Goal: Use online tool/utility: Utilize a website feature to perform a specific function

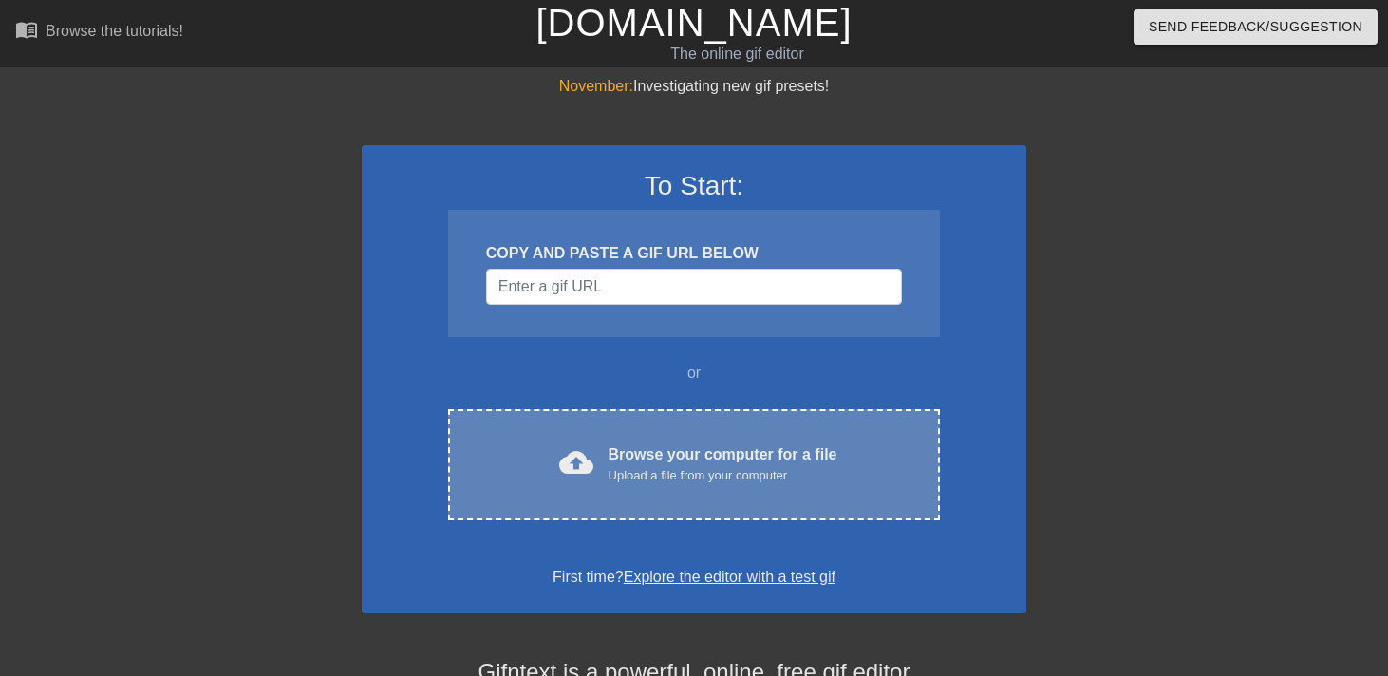
click at [835, 449] on div "Browse your computer for a file Upload a file from your computer" at bounding box center [723, 464] width 229 height 42
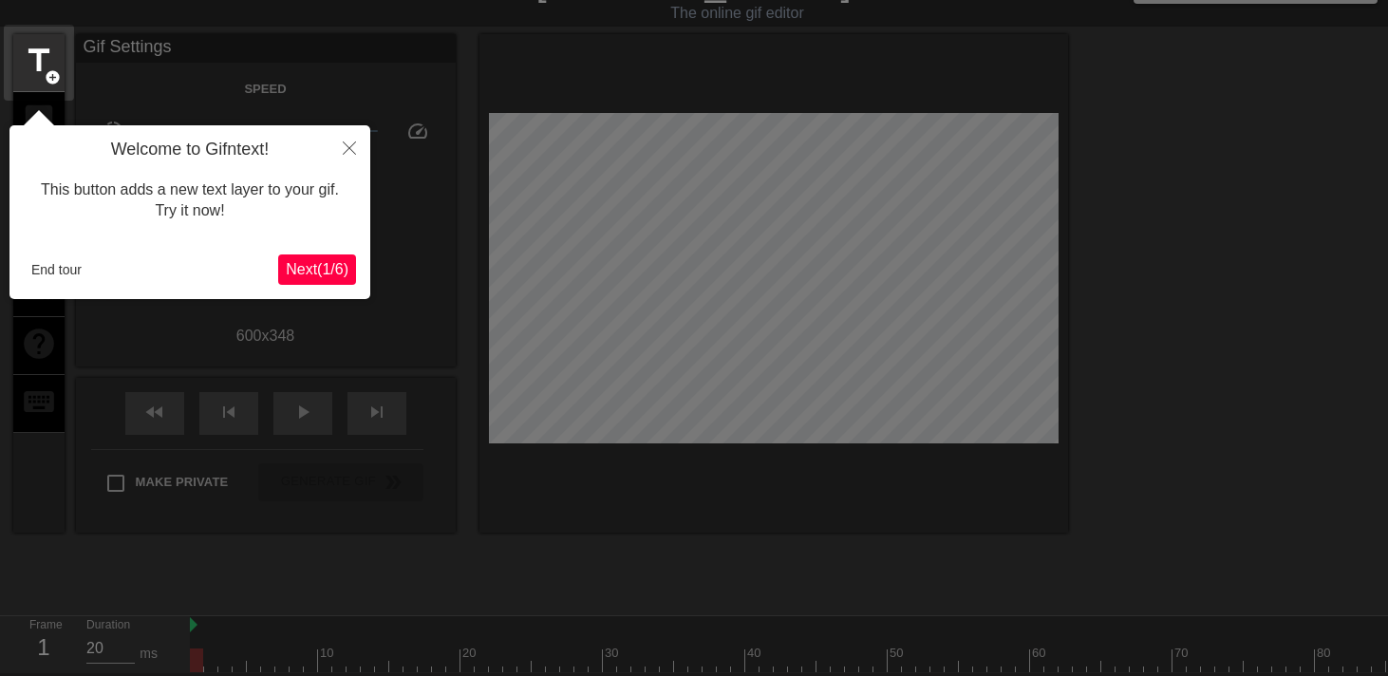
scroll to position [47, 0]
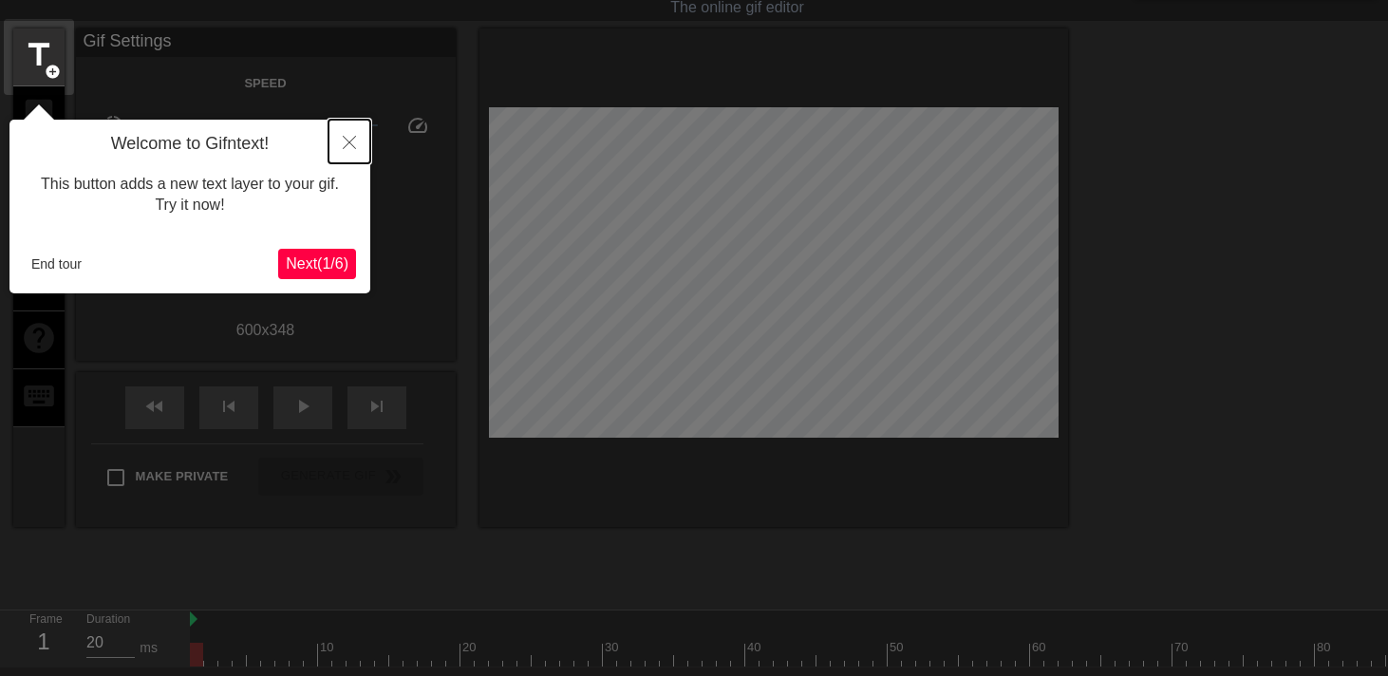
click at [344, 146] on icon "Close" at bounding box center [349, 142] width 13 height 13
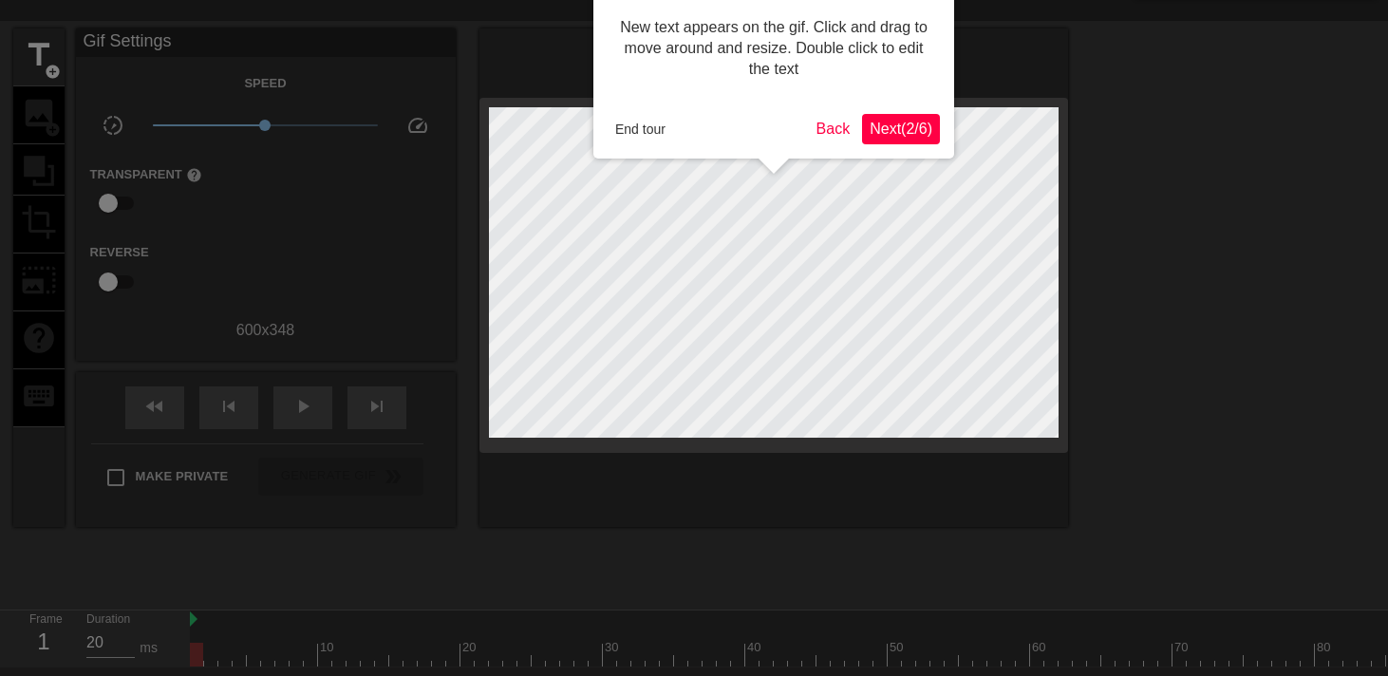
scroll to position [0, 0]
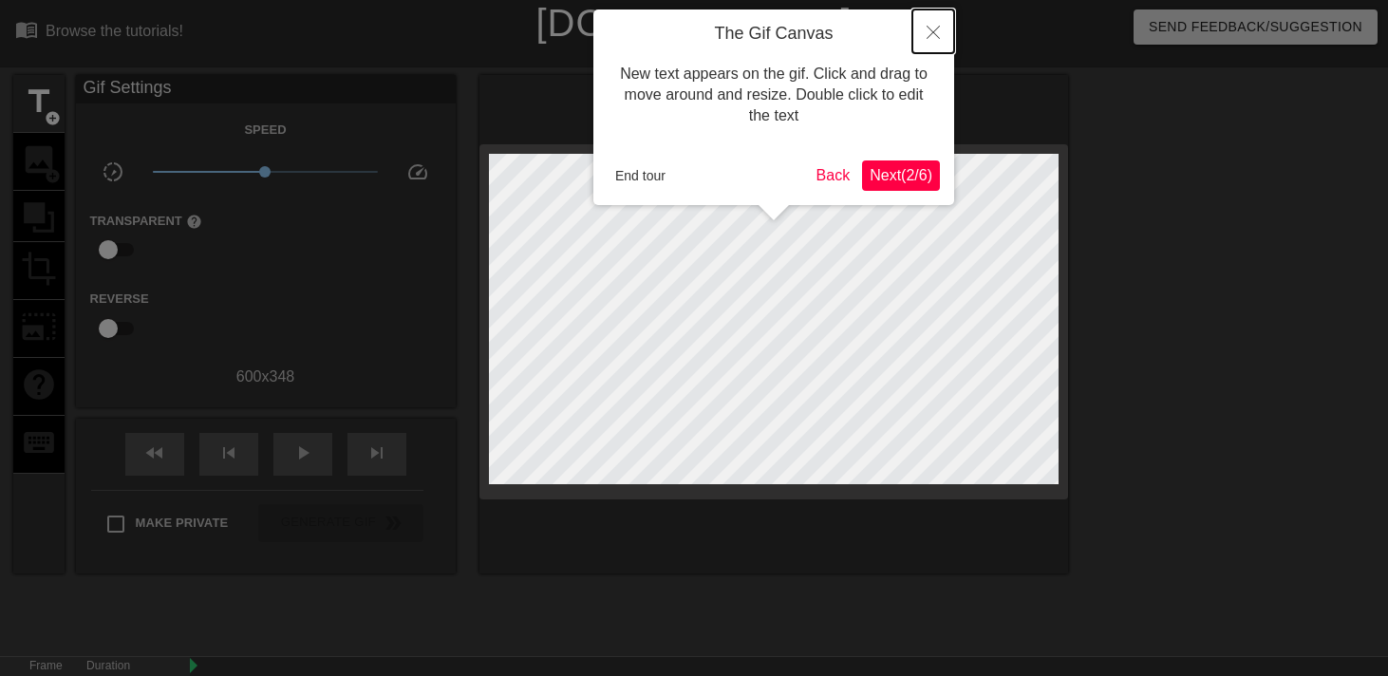
click at [929, 30] on icon "Close" at bounding box center [933, 32] width 13 height 13
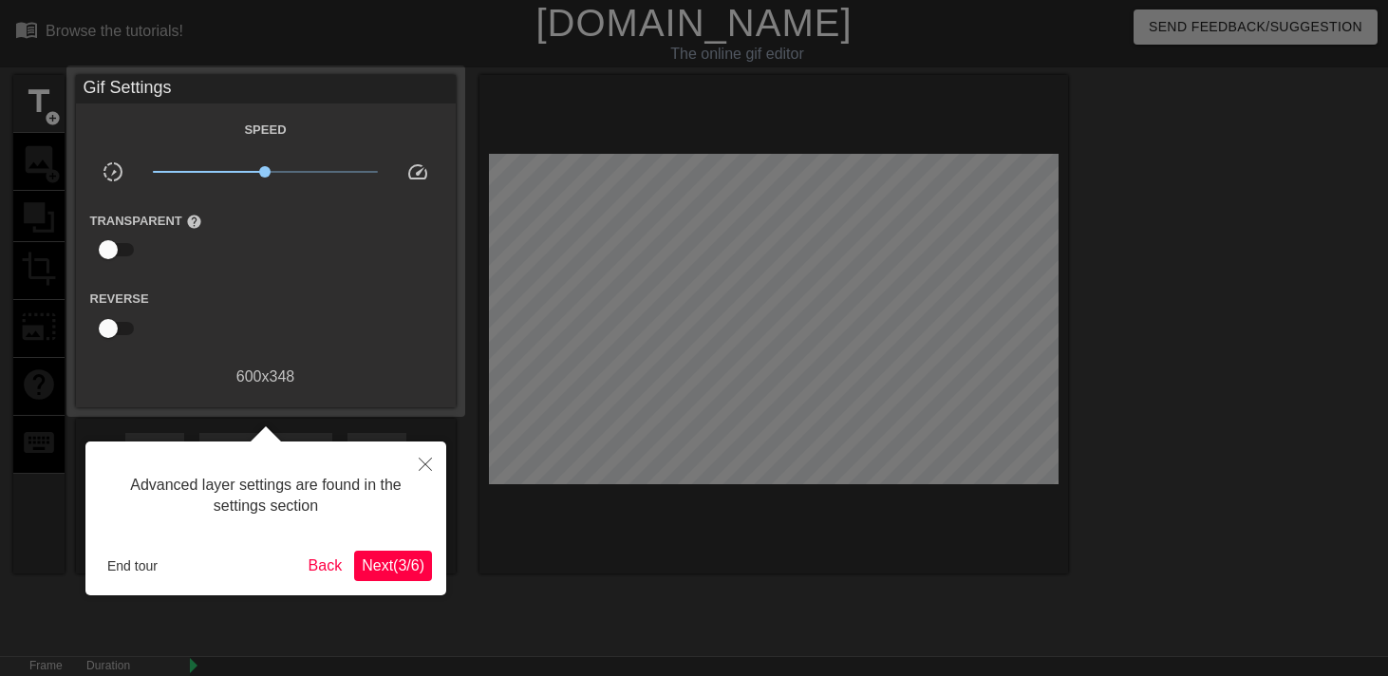
scroll to position [47, 0]
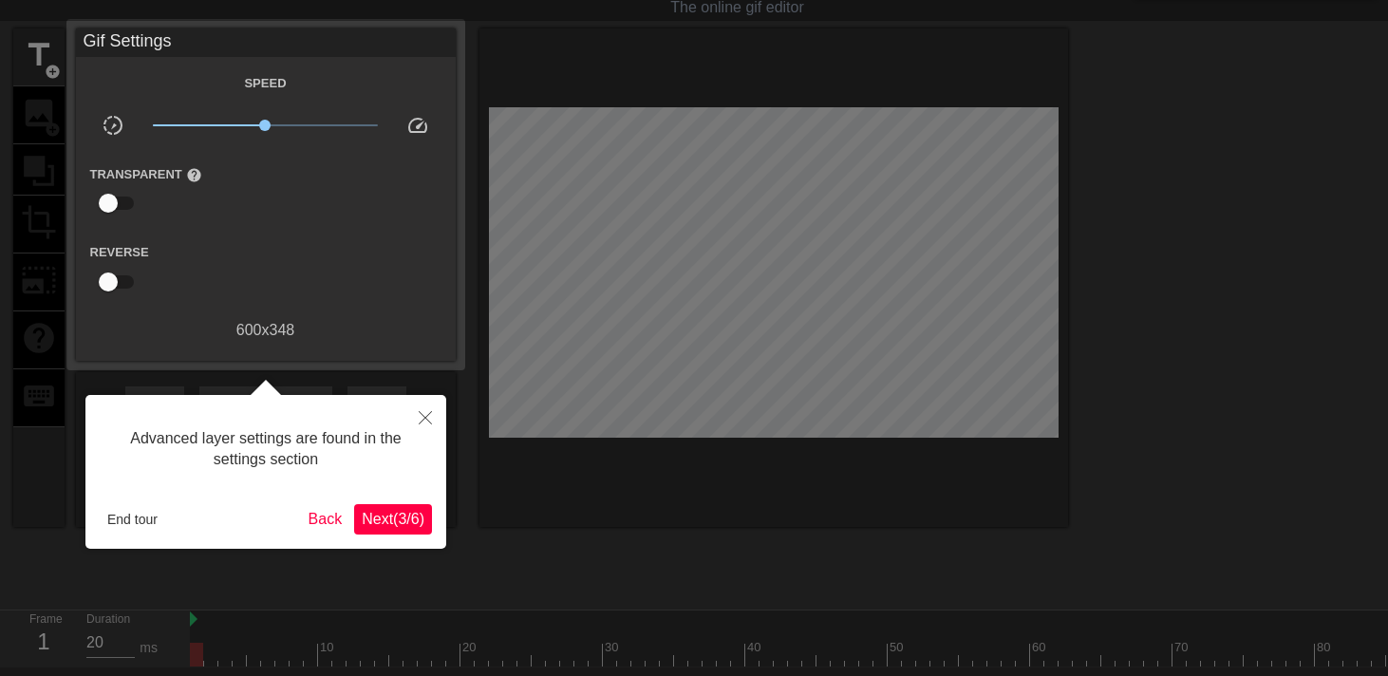
click at [403, 523] on span "Next ( 3 / 6 )" at bounding box center [393, 519] width 63 height 16
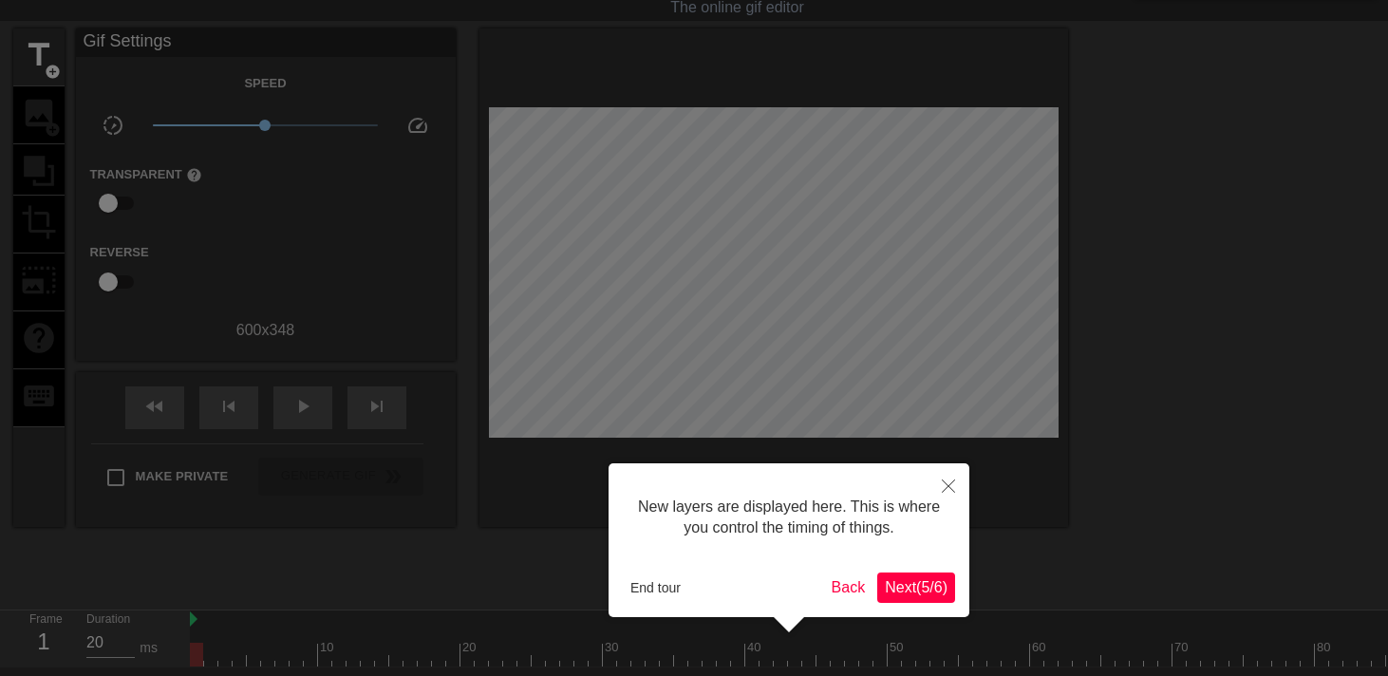
scroll to position [16, 0]
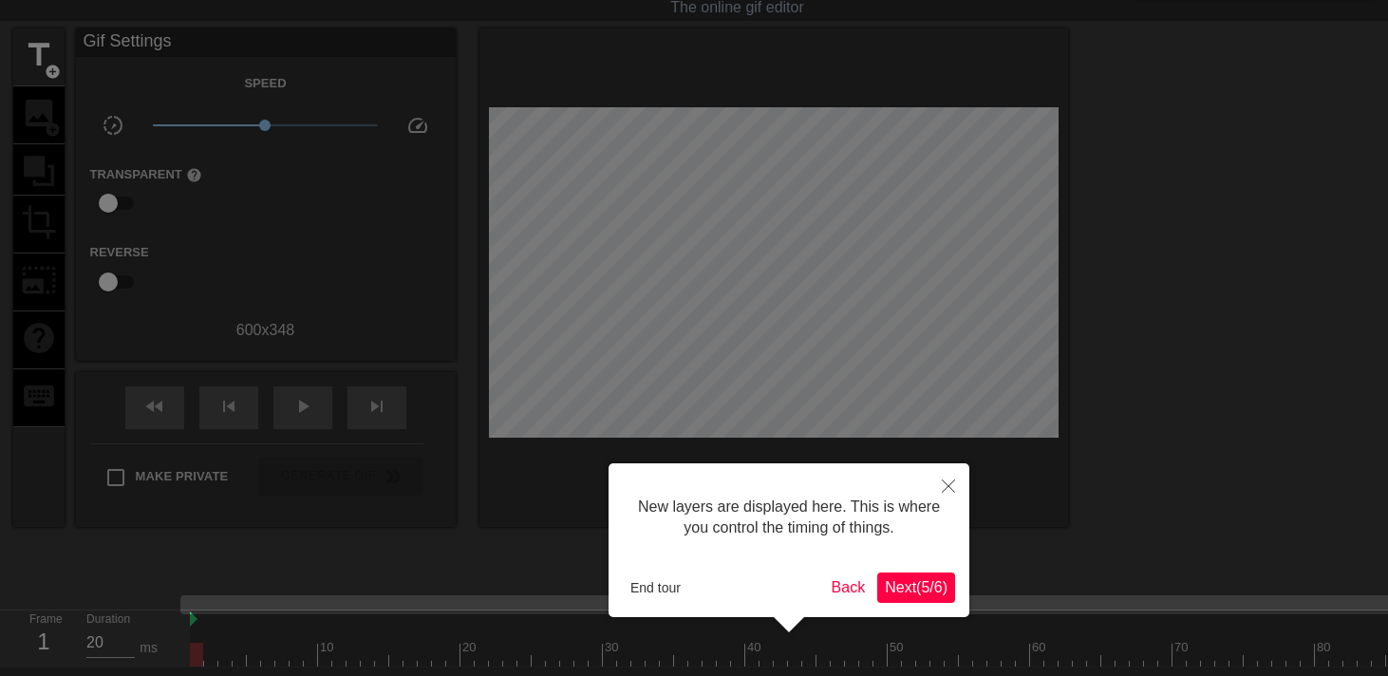
click at [899, 588] on span "Next ( 5 / 6 )" at bounding box center [916, 587] width 63 height 16
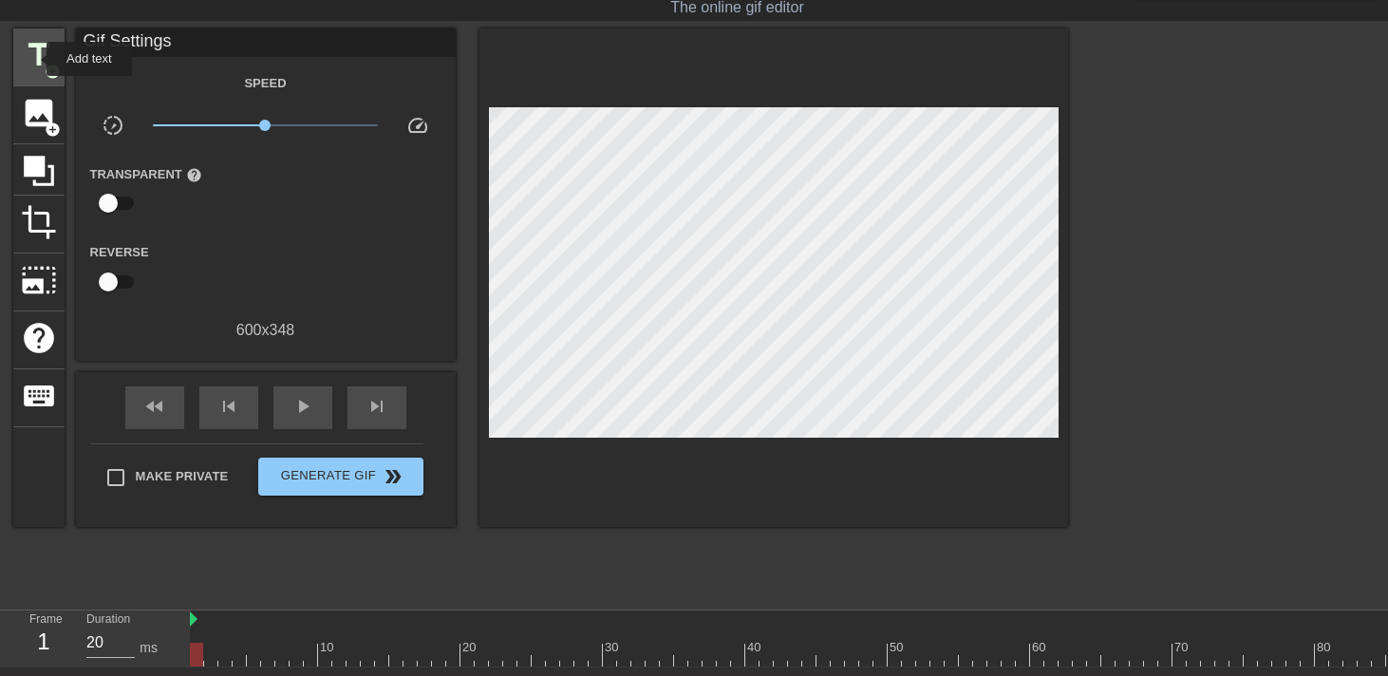
click at [37, 59] on span "title" at bounding box center [39, 55] width 36 height 36
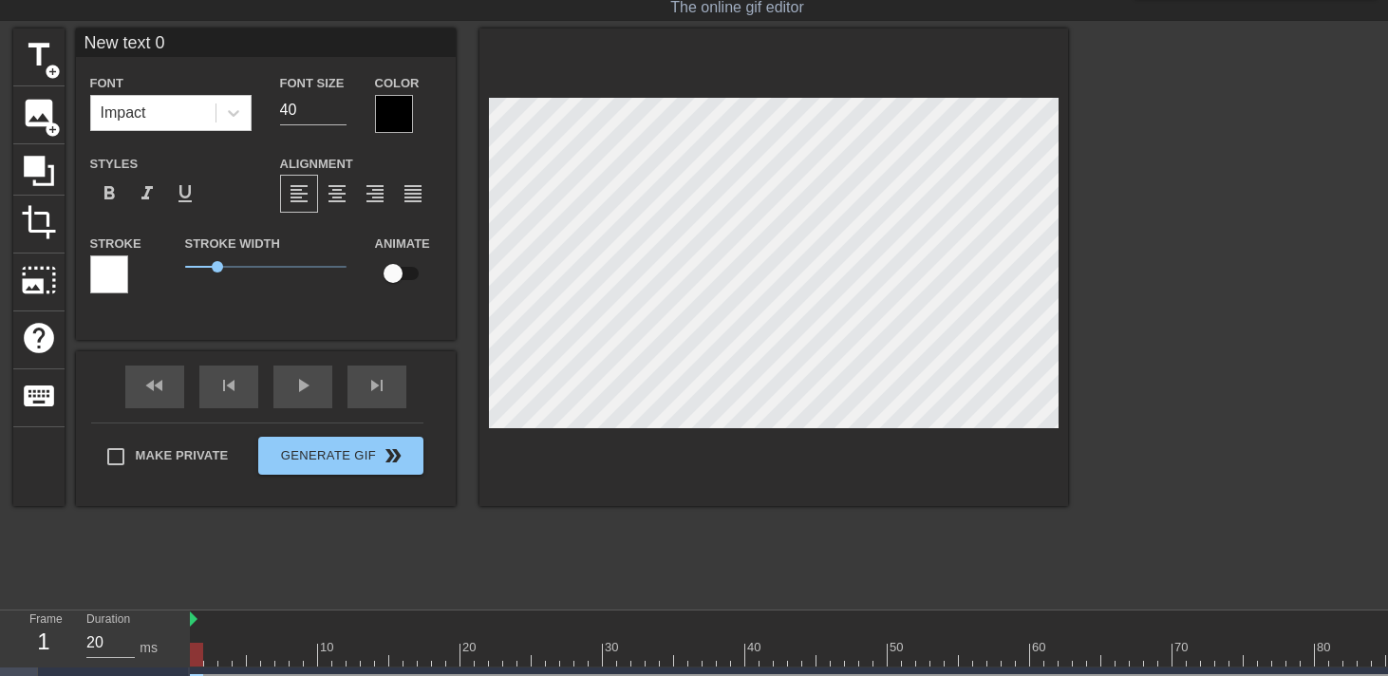
scroll to position [0, 1]
type input "S"
type textarea "S"
type input "SE"
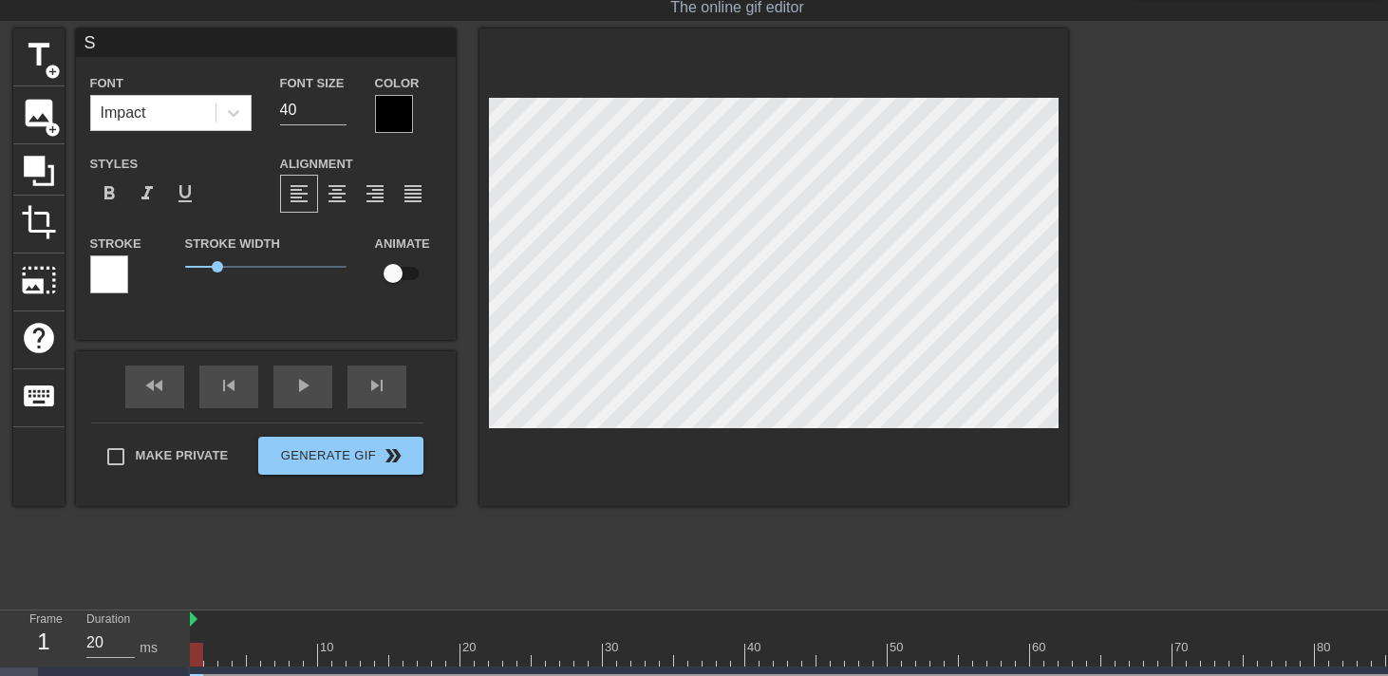
type textarea "SE"
type input "SEX"
type textarea "SEX"
type input "SEXT"
type textarea "SEXT"
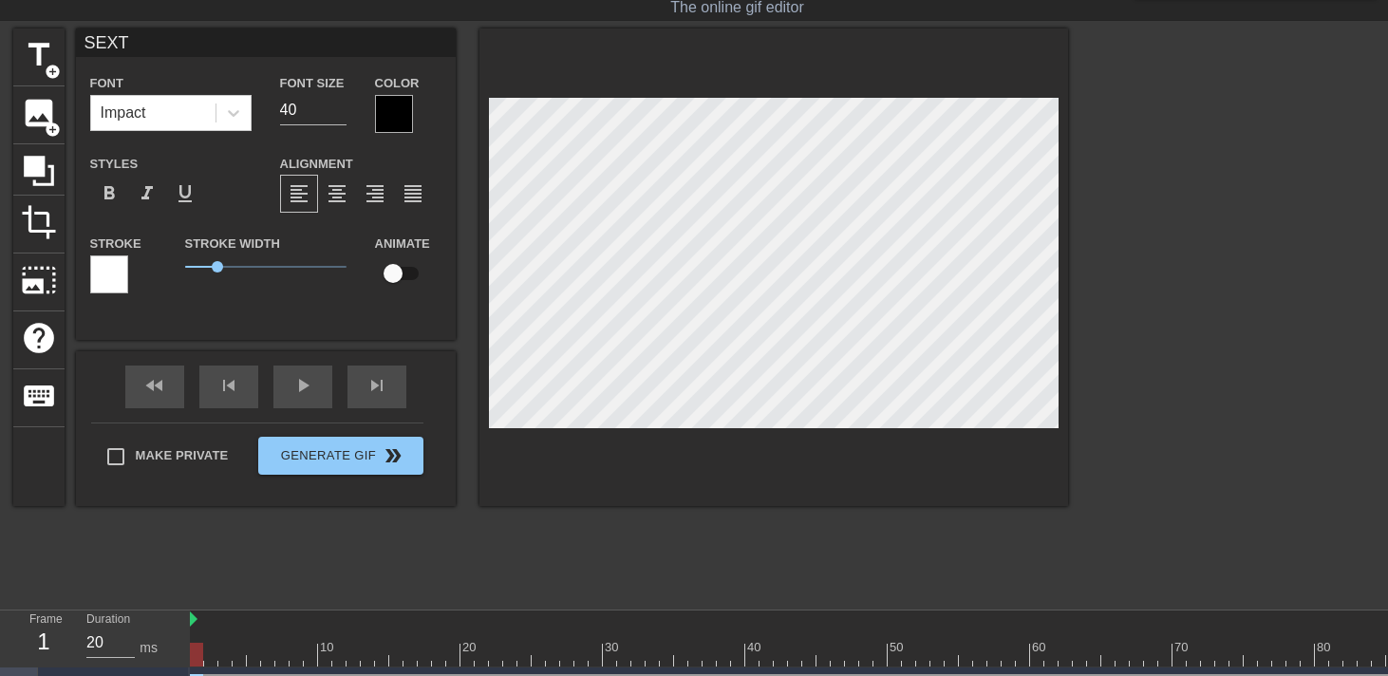
type input "SEXTO"
type textarea "SEXTO"
type input "SEXTOU"
type textarea "SEXTOU"
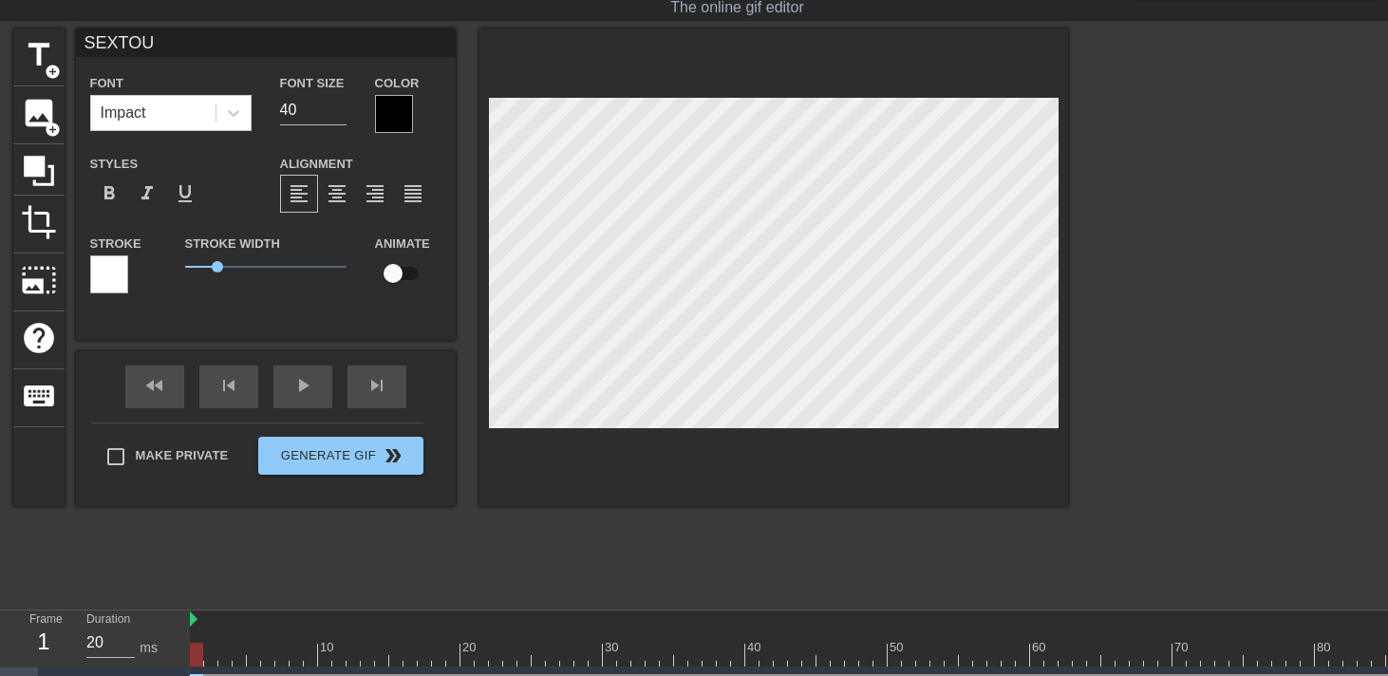
click at [398, 121] on div at bounding box center [394, 114] width 38 height 38
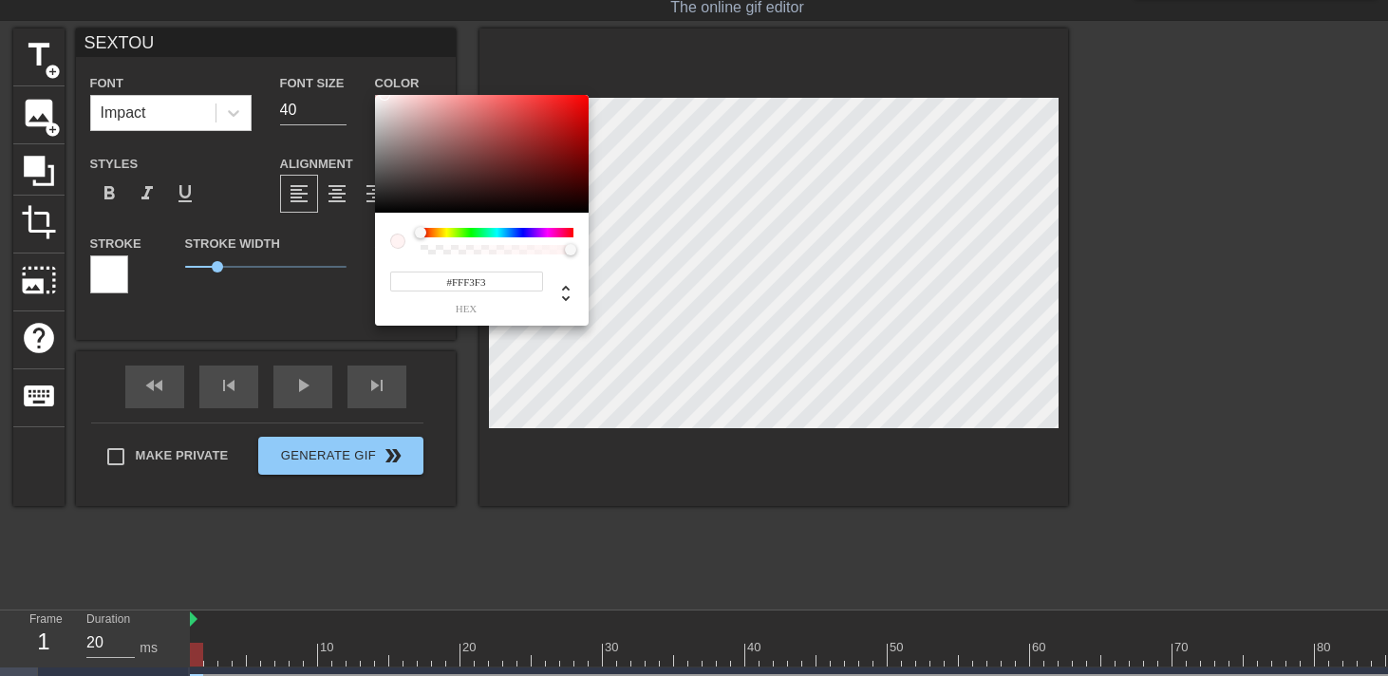
type input "#FFFFFF"
drag, startPoint x: 468, startPoint y: 182, endPoint x: 288, endPoint y: 26, distance: 238.9
click at [288, 26] on div "#FFFFFF hex" at bounding box center [694, 338] width 1388 height 676
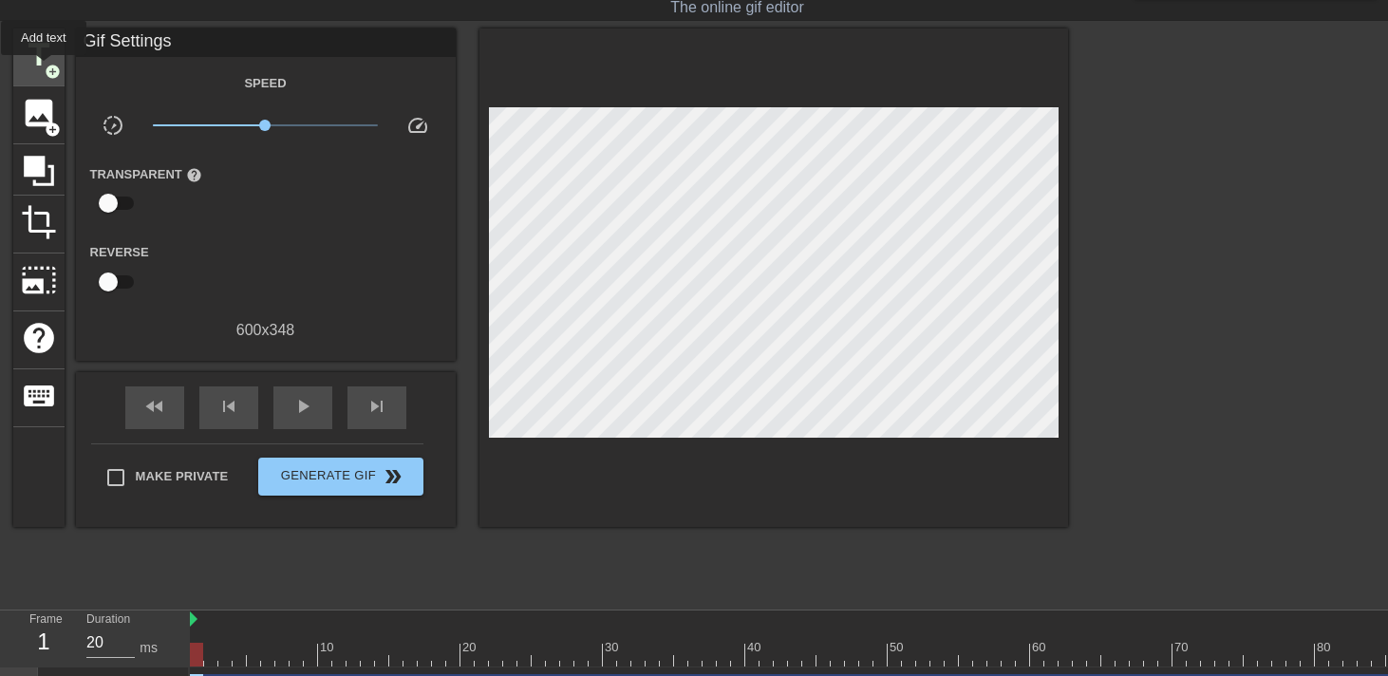
click at [45, 67] on span "add_circle" at bounding box center [53, 72] width 16 height 16
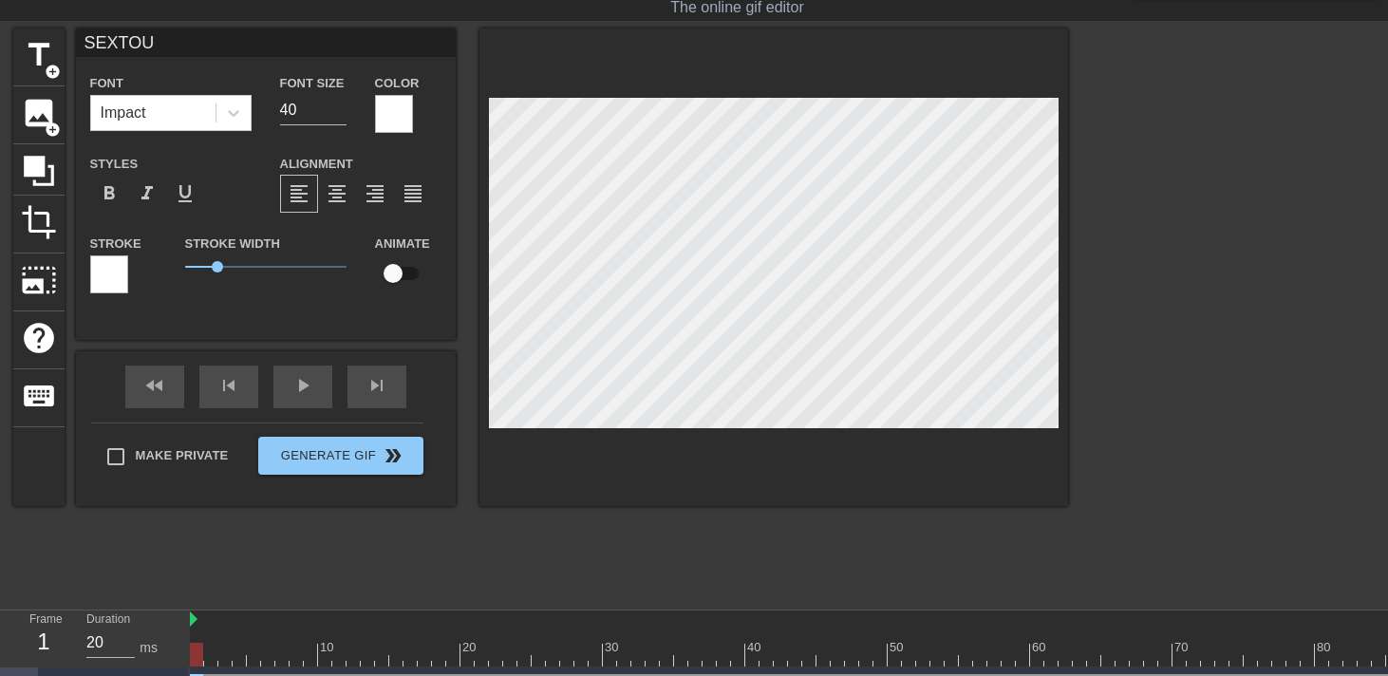
click at [119, 275] on div at bounding box center [109, 274] width 38 height 38
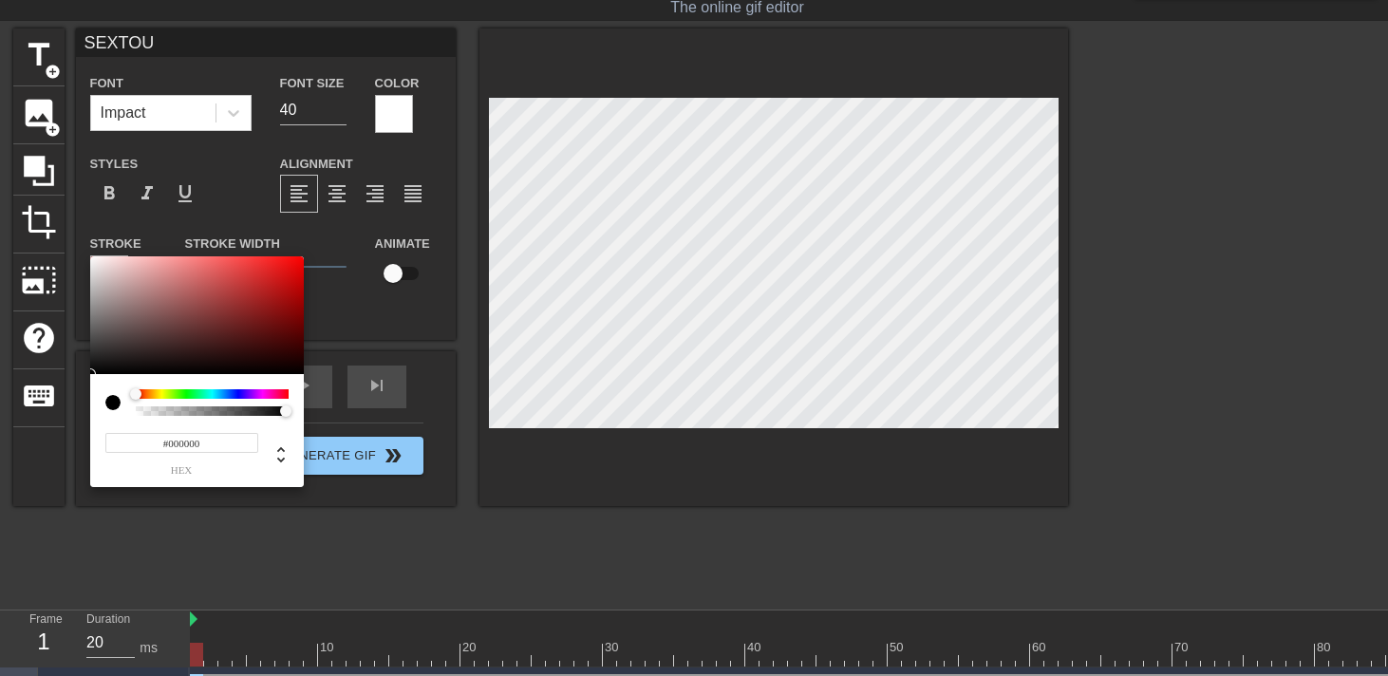
drag, startPoint x: 159, startPoint y: 324, endPoint x: 471, endPoint y: 484, distance: 350.3
click at [471, 484] on div "#000000 hex" at bounding box center [694, 338] width 1388 height 676
type input "#000000"
drag, startPoint x: 195, startPoint y: 346, endPoint x: 352, endPoint y: 429, distance: 178.4
click at [352, 429] on div "#000000 hex" at bounding box center [694, 338] width 1388 height 676
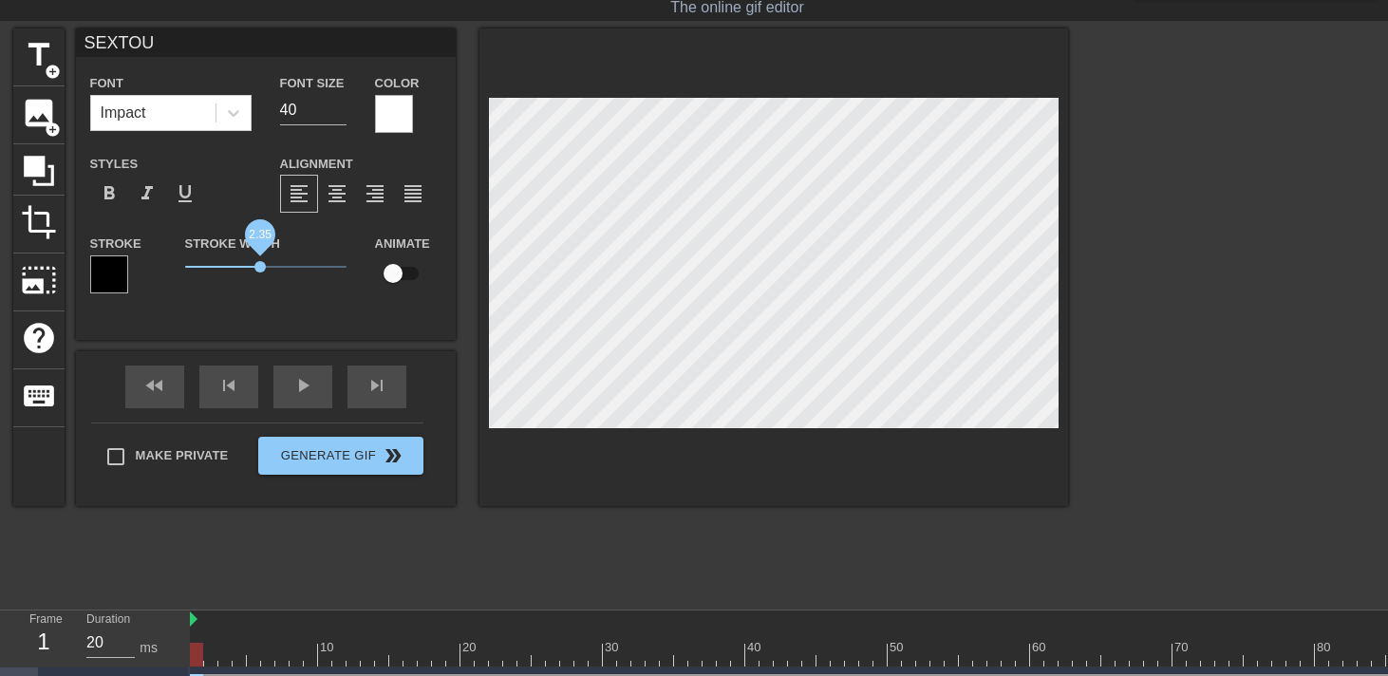
drag, startPoint x: 216, startPoint y: 267, endPoint x: 260, endPoint y: 266, distance: 43.7
click at [261, 266] on span "2.35" at bounding box center [259, 266] width 11 height 11
drag, startPoint x: 398, startPoint y: 279, endPoint x: 462, endPoint y: 280, distance: 64.6
click at [461, 280] on div "title add_circle image add_circle crop photo_size_select_large help keyboard SE…" at bounding box center [540, 267] width 1055 height 478
drag, startPoint x: 400, startPoint y: 271, endPoint x: 451, endPoint y: 271, distance: 51.3
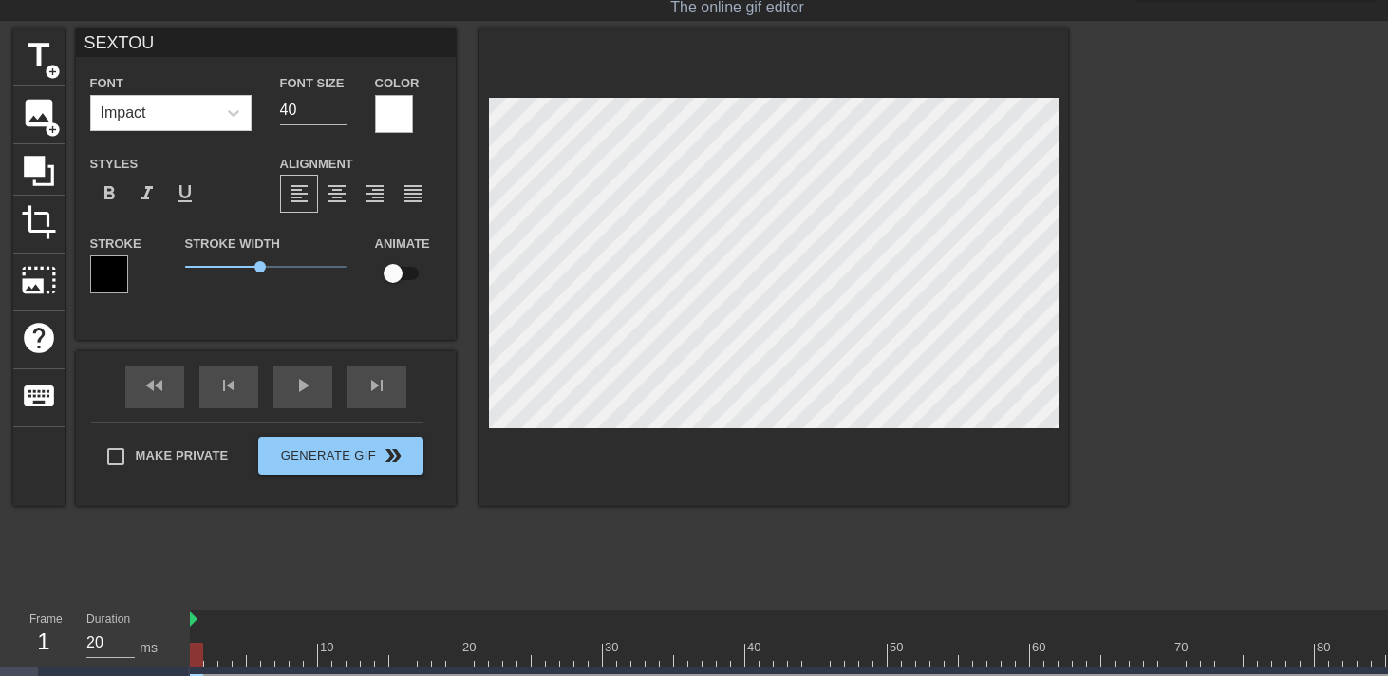
click at [450, 271] on div "Animate" at bounding box center [408, 262] width 95 height 60
click at [393, 271] on input "checkbox" at bounding box center [393, 273] width 108 height 36
click at [405, 273] on input "checkbox" at bounding box center [411, 273] width 108 height 36
checkbox input "false"
click at [339, 189] on span "format_align_center" at bounding box center [337, 193] width 23 height 23
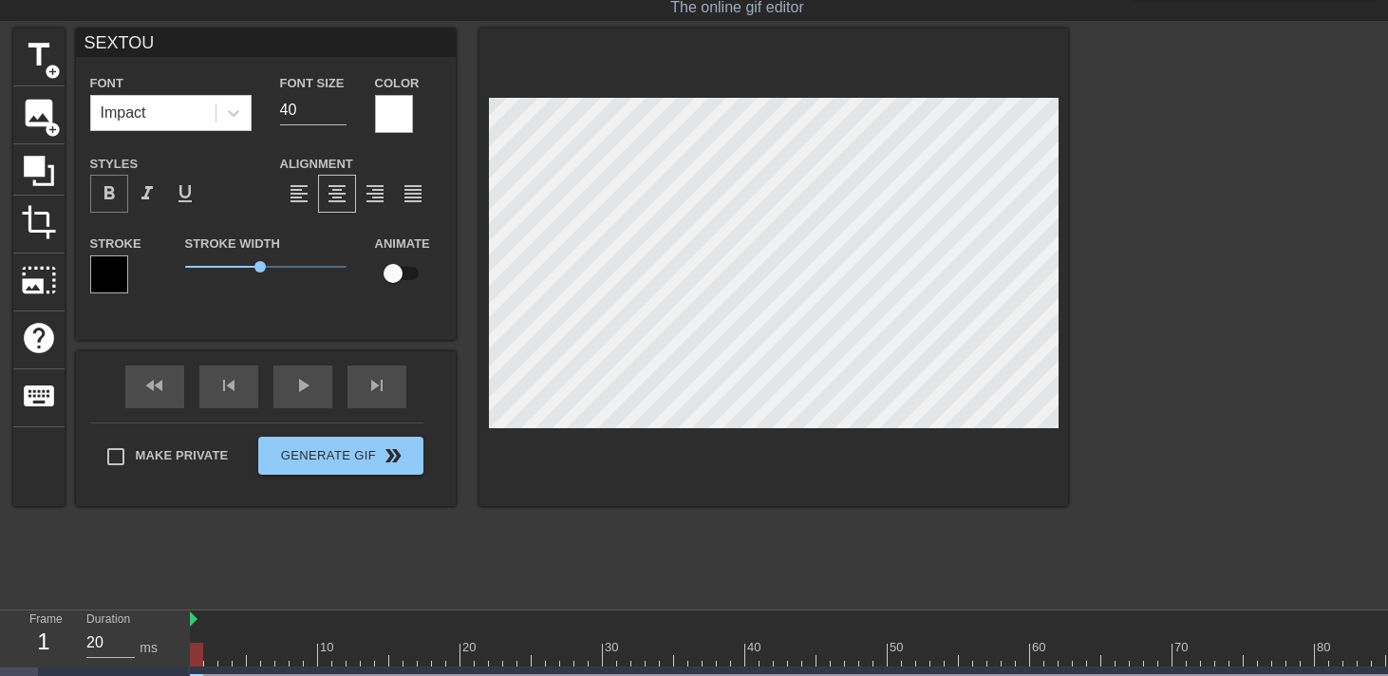
click at [113, 190] on span "format_bold" at bounding box center [109, 193] width 23 height 23
click at [196, 623] on img at bounding box center [194, 618] width 8 height 15
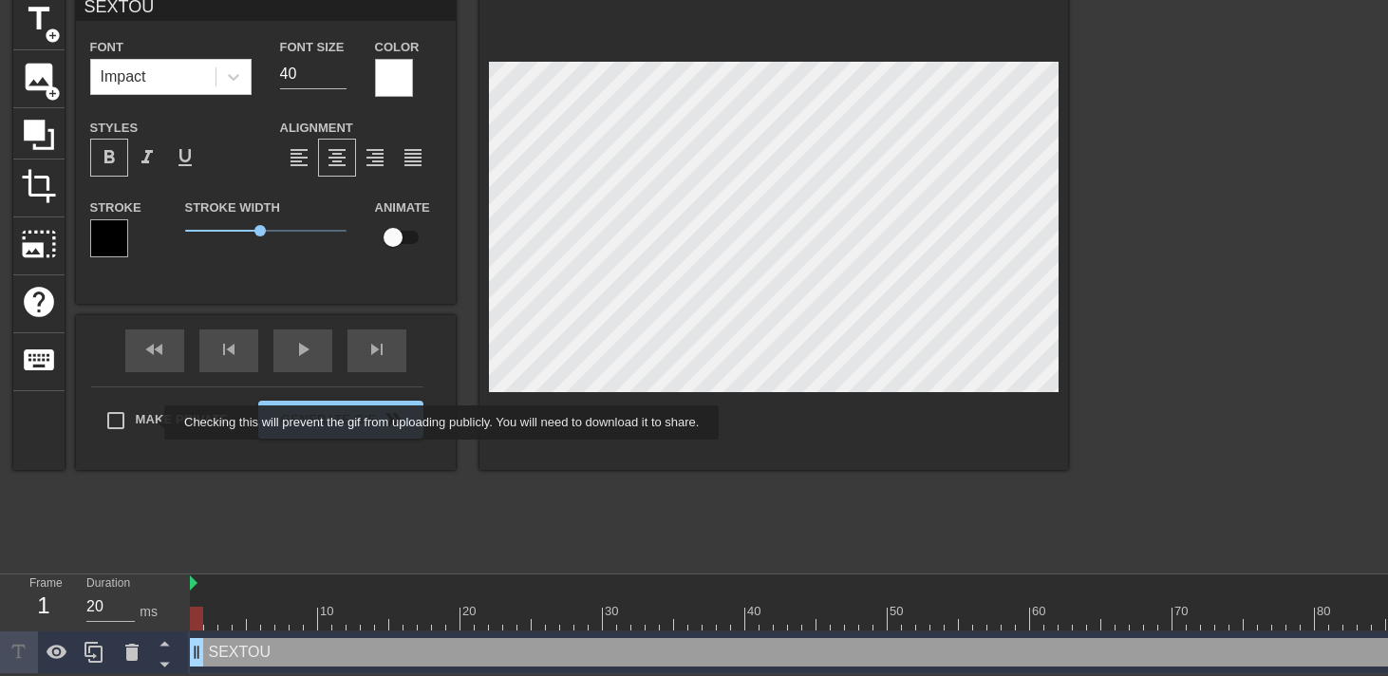
click at [147, 422] on label "Make Private" at bounding box center [162, 421] width 133 height 40
click at [136, 422] on input "Make Private" at bounding box center [116, 421] width 40 height 40
checkbox input "true"
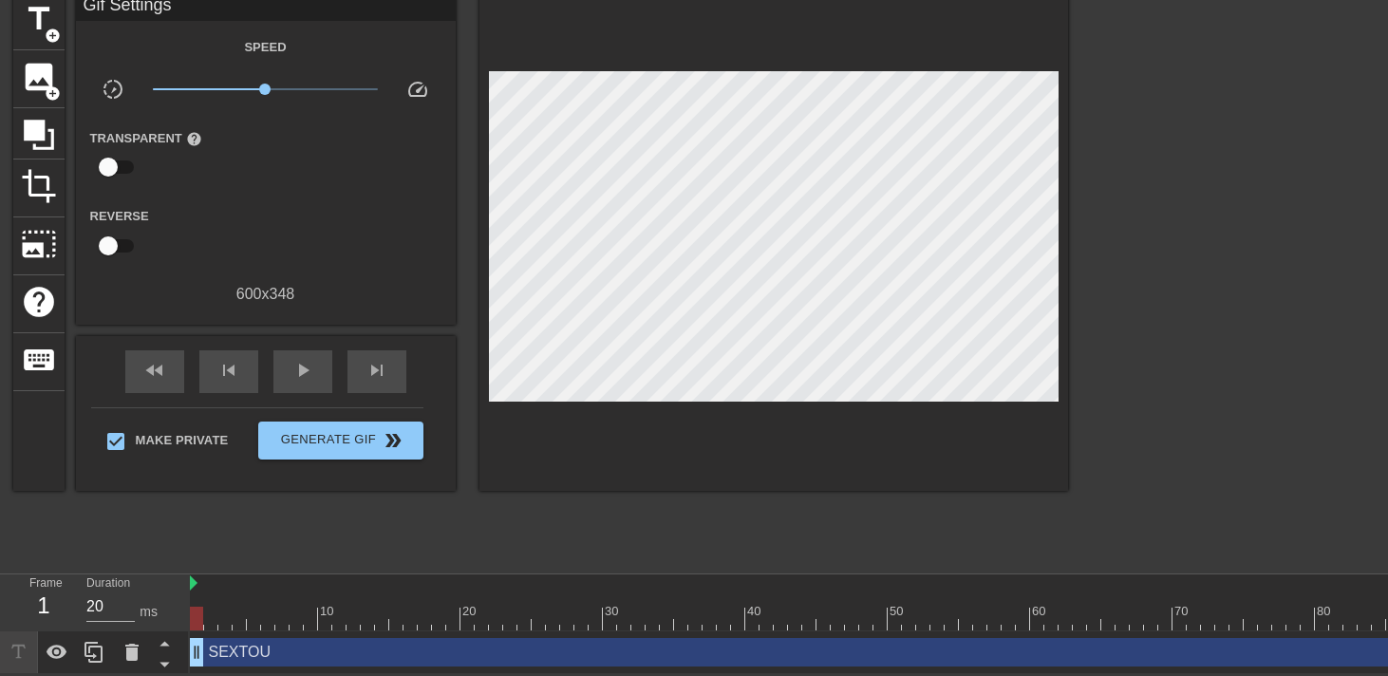
scroll to position [0, 0]
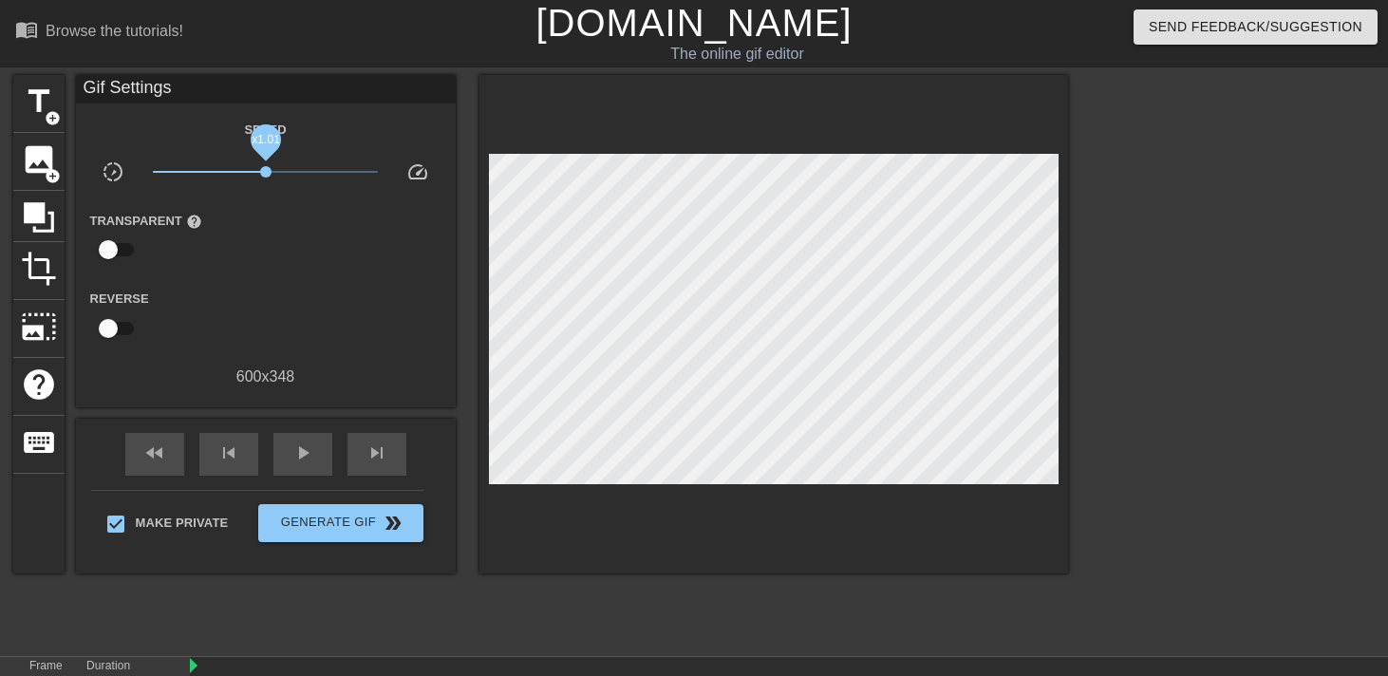
click at [265, 176] on span "x1.01" at bounding box center [265, 171] width 11 height 11
click at [321, 458] on div "play_arrow" at bounding box center [302, 454] width 59 height 43
type input "20"
click at [344, 518] on span "Generate Gif double_arrow" at bounding box center [340, 523] width 149 height 23
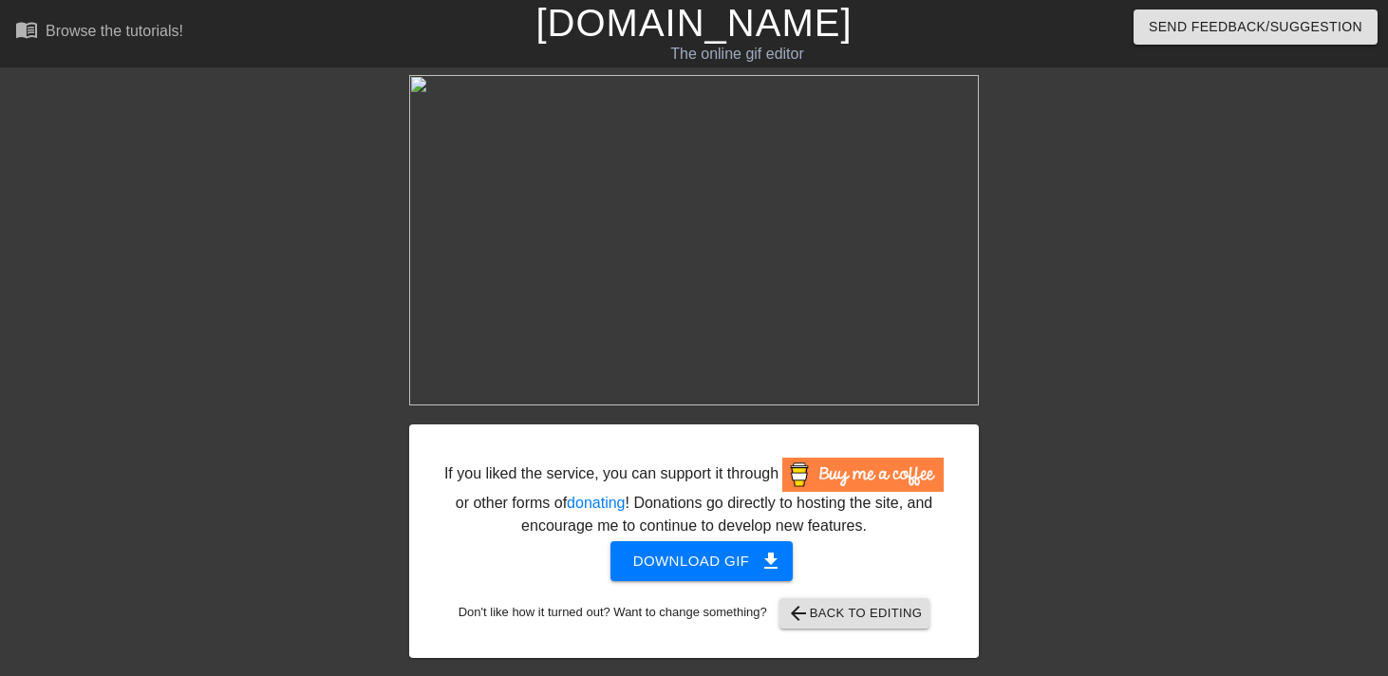
scroll to position [13, 0]
click at [764, 568] on span "get_app" at bounding box center [771, 561] width 23 height 23
